Goal: Find specific page/section: Find specific page/section

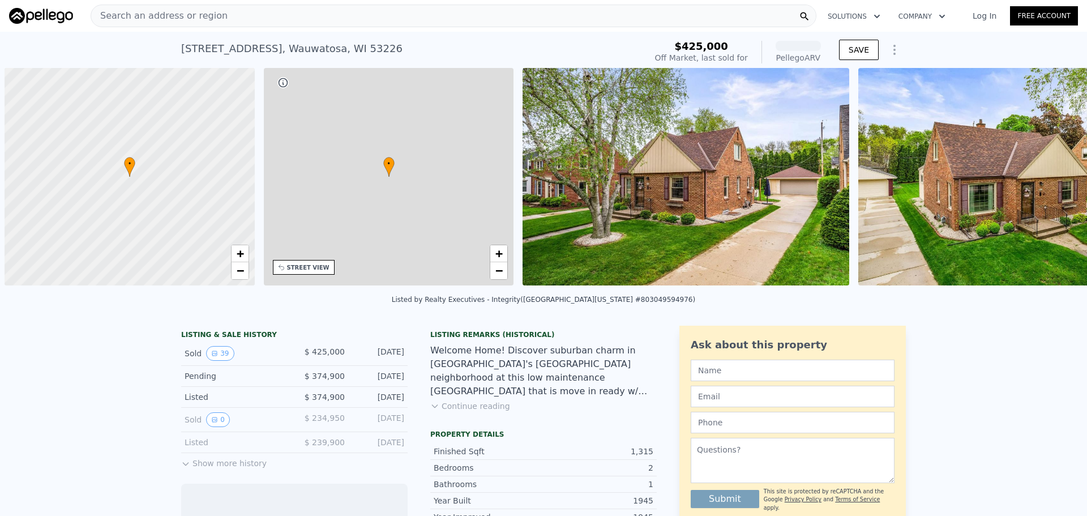
scroll to position [0, 5]
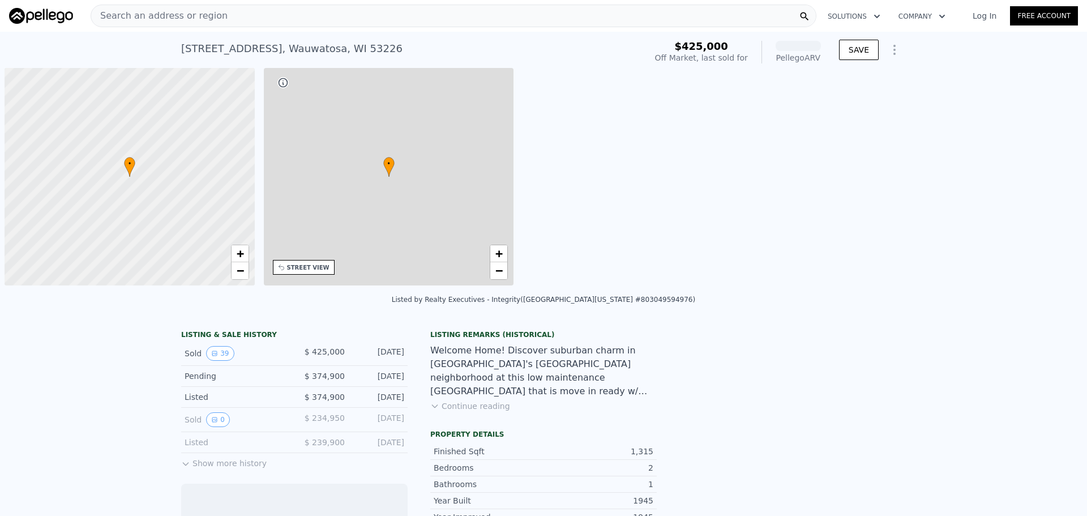
scroll to position [0, 5]
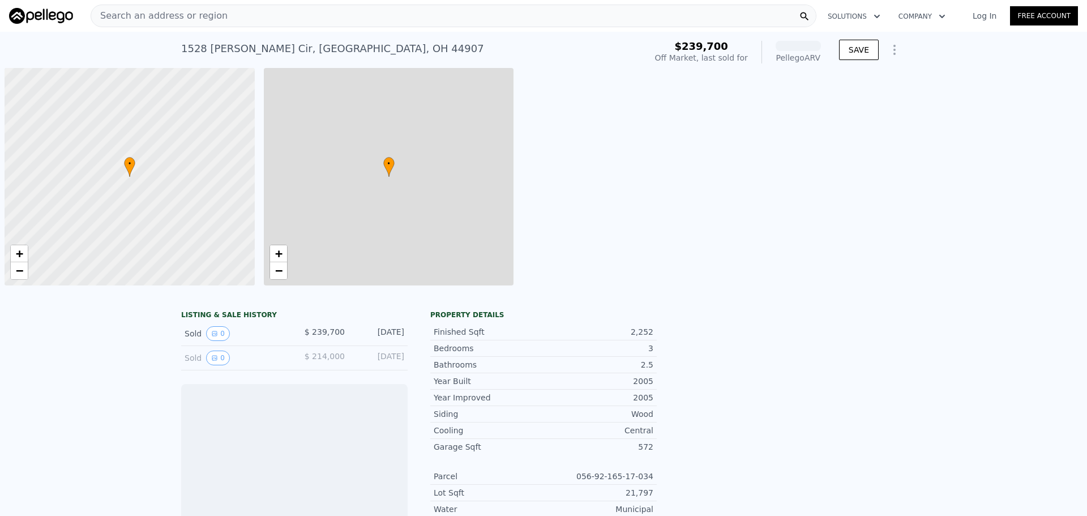
scroll to position [0, 5]
